Goal: Information Seeking & Learning: Learn about a topic

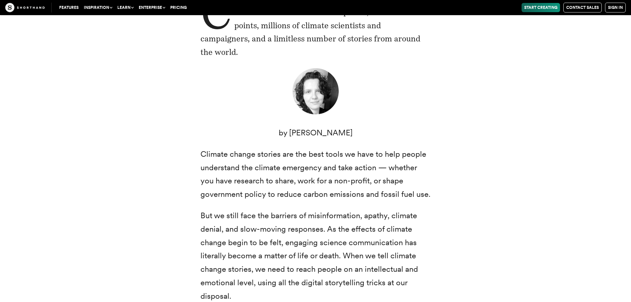
scroll to position [235, 0]
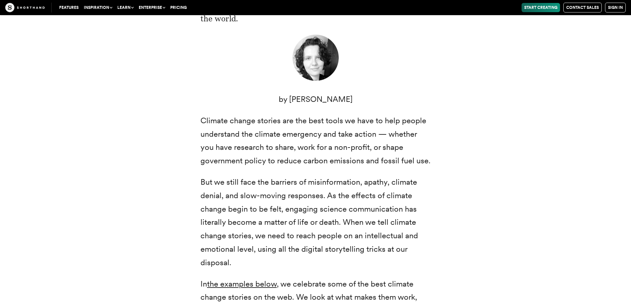
click at [417, 157] on div "Climate change: two small words that represent a radical transformation of our …" at bounding box center [315, 182] width 230 height 447
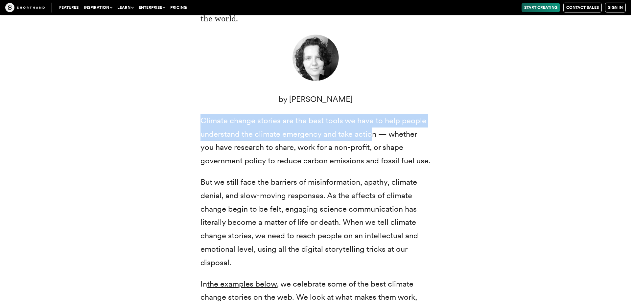
drag, startPoint x: 201, startPoint y: 107, endPoint x: 374, endPoint y: 119, distance: 173.6
click at [374, 119] on p "Climate change stories are the best tools we have to help people understand the…" at bounding box center [315, 141] width 230 height 54
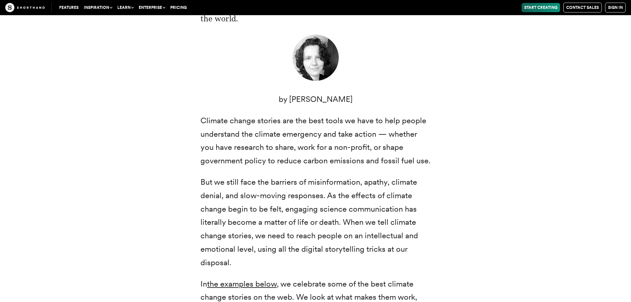
click at [332, 175] on p "But we still face the barriers of misinformation, apathy, climate denial, and s…" at bounding box center [315, 222] width 230 height 94
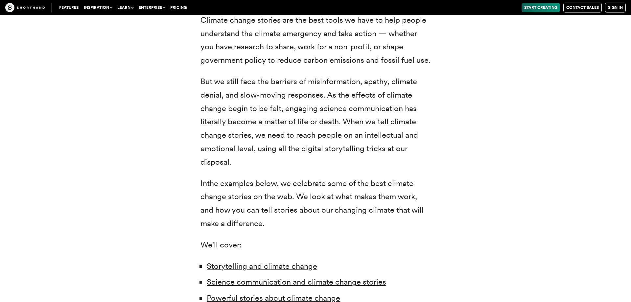
scroll to position [302, 0]
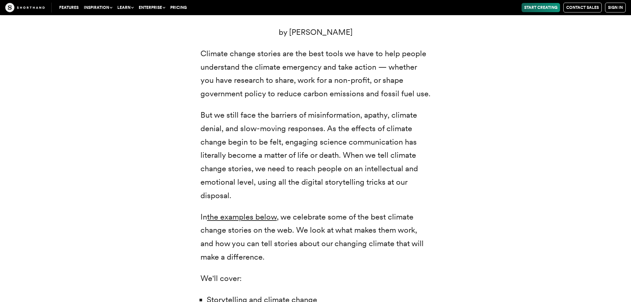
click at [475, 105] on div "Climate change: two small words that represent a radical transformation of our …" at bounding box center [315, 115] width 513 height 463
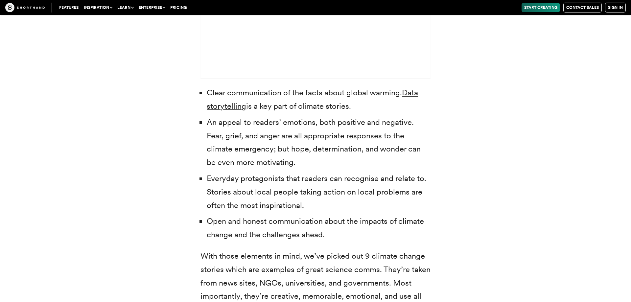
scroll to position [2212, 0]
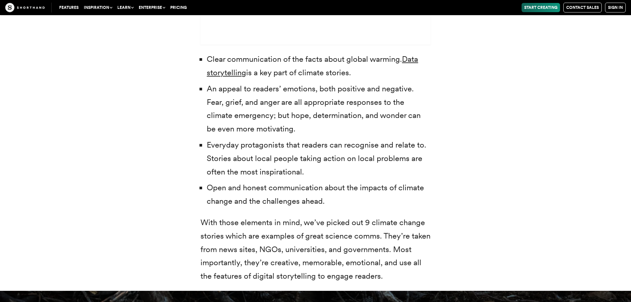
drag, startPoint x: 208, startPoint y: 76, endPoint x: 300, endPoint y: 123, distance: 102.7
click at [300, 123] on li "An appeal to readers’ emotions, both positive and negative. Fear, grief, and an…" at bounding box center [319, 109] width 224 height 54
drag, startPoint x: 206, startPoint y: 134, endPoint x: 286, endPoint y: 156, distance: 82.4
click at [286, 156] on li "Everyday protagonists that readers can recognise and relate to. Stories about l…" at bounding box center [319, 158] width 224 height 40
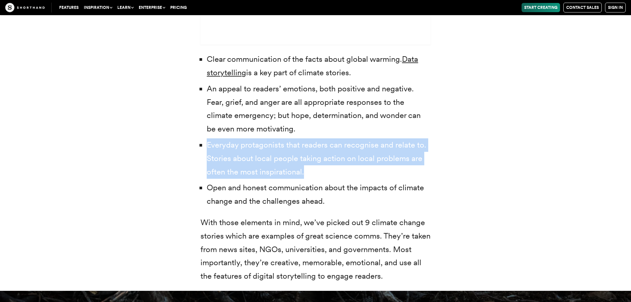
drag, startPoint x: 207, startPoint y: 132, endPoint x: 316, endPoint y: 163, distance: 113.4
click at [316, 163] on li "Everyday protagonists that readers can recognise and relate to. Stories about l…" at bounding box center [319, 158] width 224 height 40
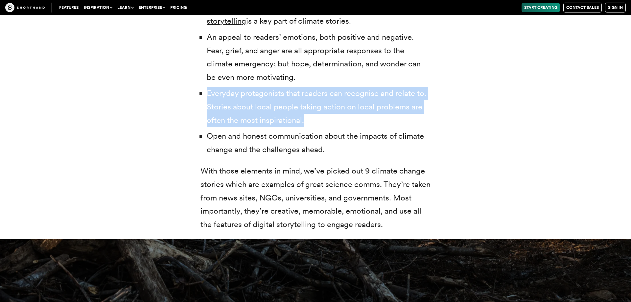
scroll to position [2279, 0]
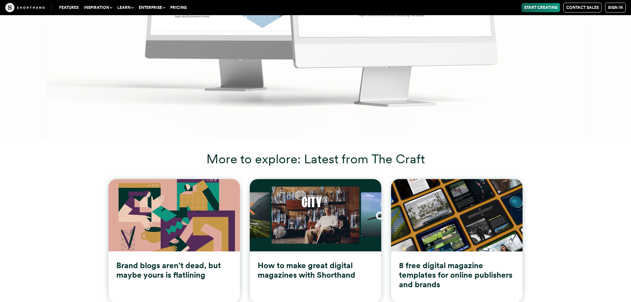
scroll to position [10289, 0]
